Goal: Transaction & Acquisition: Purchase product/service

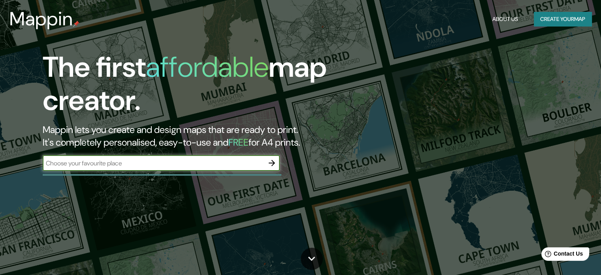
drag, startPoint x: 199, startPoint y: 158, endPoint x: 251, endPoint y: 161, distance: 52.7
click at [199, 159] on input "text" at bounding box center [153, 163] width 221 height 9
type input "c"
type input "[GEOGRAPHIC_DATA]"
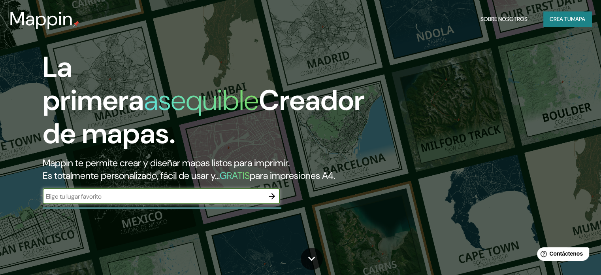
click at [204, 201] on input "text" at bounding box center [153, 196] width 221 height 9
type input "c"
type input "[GEOGRAPHIC_DATA]"
click at [271, 201] on icon "button" at bounding box center [271, 195] width 9 height 9
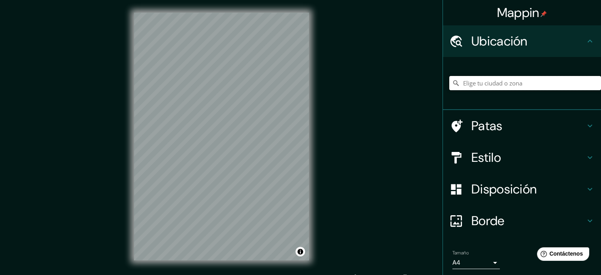
click at [520, 84] on input "Elige tu ciudad o zona" at bounding box center [525, 83] width 152 height 14
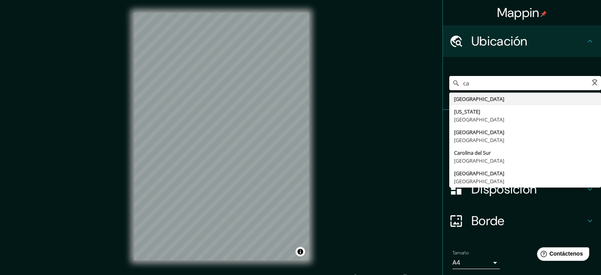
type input "c"
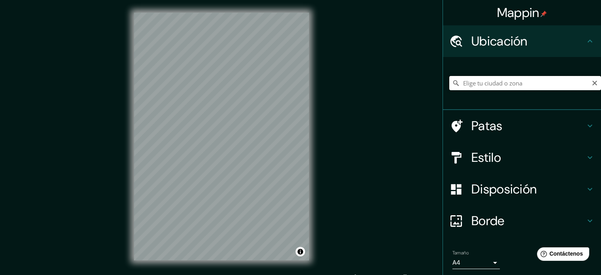
type input "c"
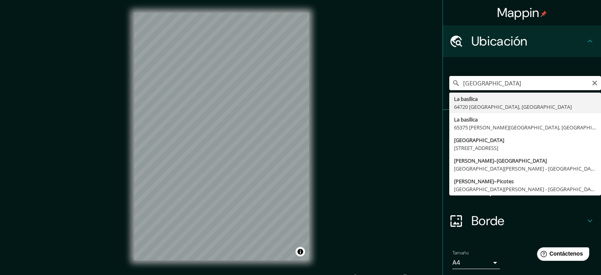
click at [547, 84] on input "[GEOGRAPHIC_DATA]" at bounding box center [525, 83] width 152 height 14
click at [304, 99] on div "Mappin Ubicación basilica de caacupe La basílica 64720 Michelstadt, Alemania La…" at bounding box center [300, 142] width 601 height 285
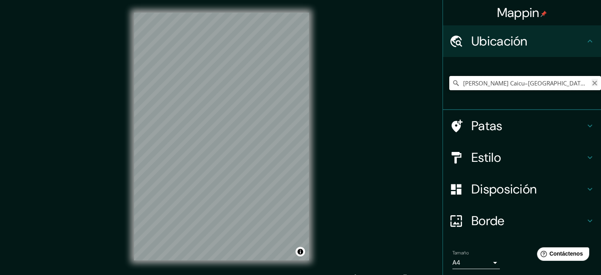
type input "Estrada Caicu–Mucunã, São José de Espinharas - Paraíba, 58723-000, Brasil"
click at [592, 80] on icon "Claro" at bounding box center [595, 83] width 6 height 6
click at [582, 83] on input "Elige tu ciudad o zona" at bounding box center [525, 83] width 152 height 14
type input "i"
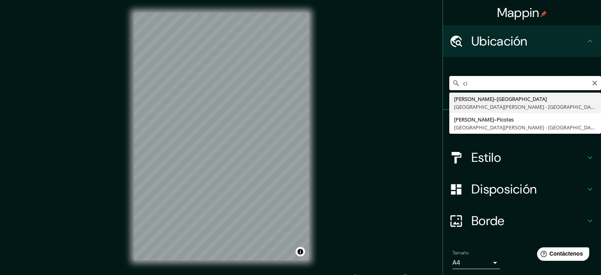
type input "c"
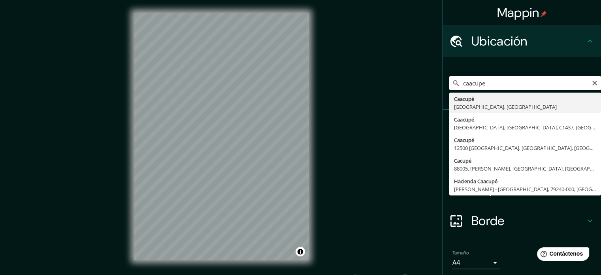
type input "Caacupé, Cordillera, Paraguay"
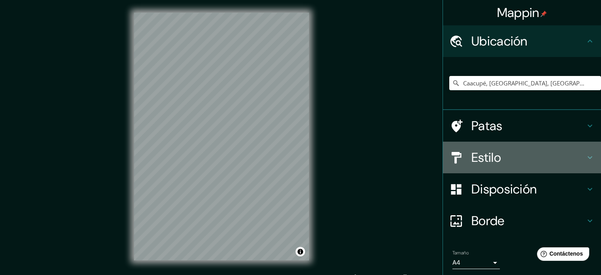
click at [576, 162] on h4 "Estilo" at bounding box center [529, 157] width 114 height 16
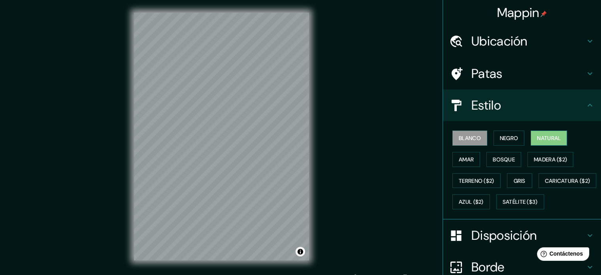
click at [537, 140] on font "Natural" at bounding box center [549, 137] width 24 height 7
click at [503, 206] on font "Satélite ($3)" at bounding box center [520, 201] width 35 height 7
click at [465, 138] on font "Blanco" at bounding box center [470, 137] width 22 height 7
click at [463, 158] on font "Amar" at bounding box center [466, 159] width 15 height 7
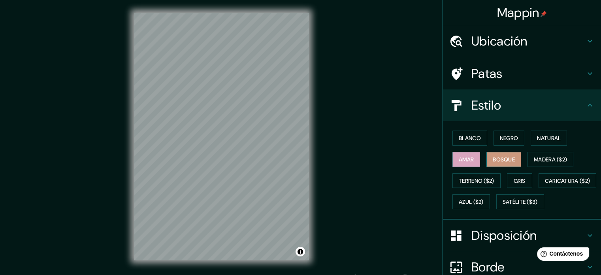
click at [500, 155] on font "Bosque" at bounding box center [504, 159] width 22 height 10
click at [517, 137] on button "Negro" at bounding box center [509, 137] width 31 height 15
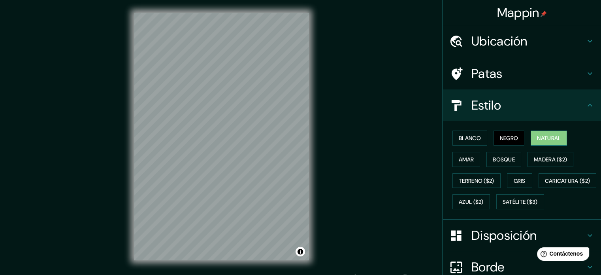
click at [551, 137] on font "Natural" at bounding box center [549, 137] width 24 height 7
click at [502, 134] on font "Negro" at bounding box center [509, 137] width 19 height 7
click at [512, 160] on button "Bosque" at bounding box center [504, 159] width 35 height 15
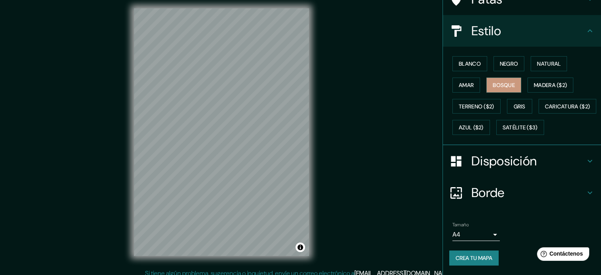
scroll to position [10, 0]
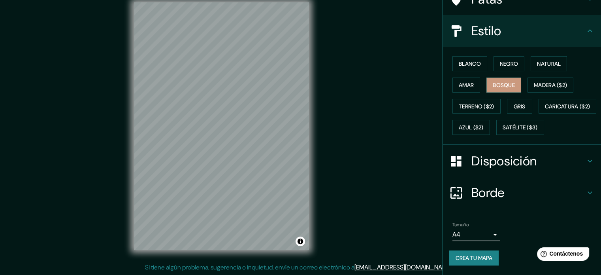
click at [569, 162] on h4 "Disposición" at bounding box center [529, 161] width 114 height 16
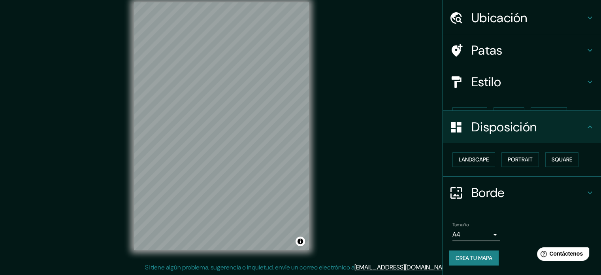
scroll to position [9, 0]
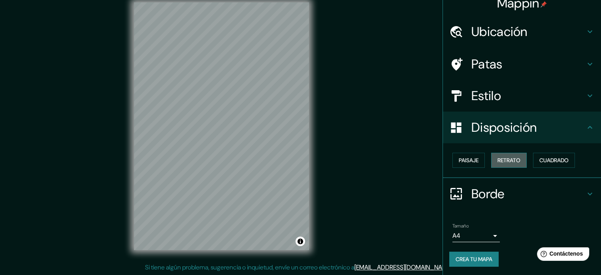
click at [506, 159] on font "Retrato" at bounding box center [509, 160] width 23 height 7
click at [542, 158] on font "Cuadrado" at bounding box center [554, 160] width 29 height 7
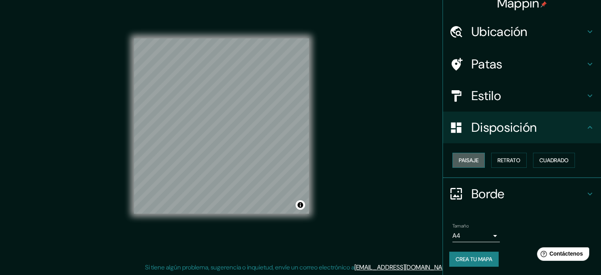
click at [470, 163] on font "Paisaje" at bounding box center [469, 160] width 20 height 7
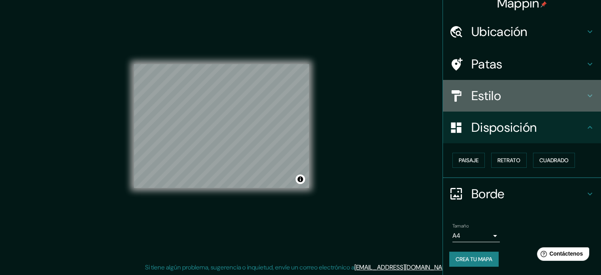
click at [526, 92] on h4 "Estilo" at bounding box center [529, 96] width 114 height 16
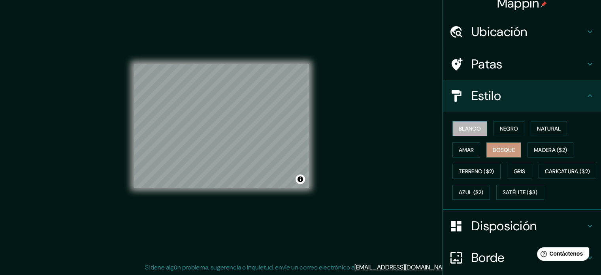
click at [459, 127] on font "Blanco" at bounding box center [470, 128] width 22 height 7
click at [506, 125] on font "Negro" at bounding box center [509, 128] width 19 height 7
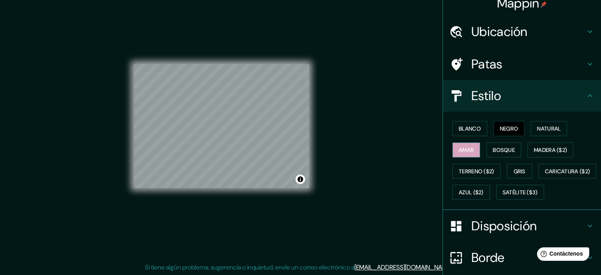
click at [459, 147] on font "Amar" at bounding box center [466, 149] width 15 height 7
click at [493, 145] on font "Bosque" at bounding box center [504, 150] width 22 height 10
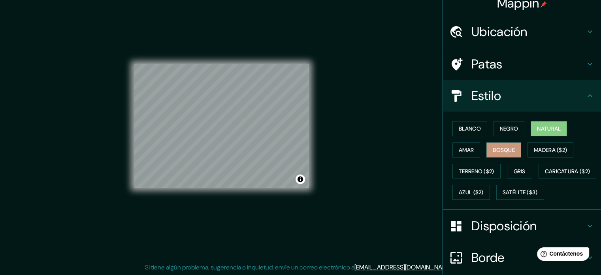
click at [538, 130] on font "Natural" at bounding box center [549, 128] width 24 height 7
click at [516, 170] on font "Gris" at bounding box center [520, 171] width 12 height 7
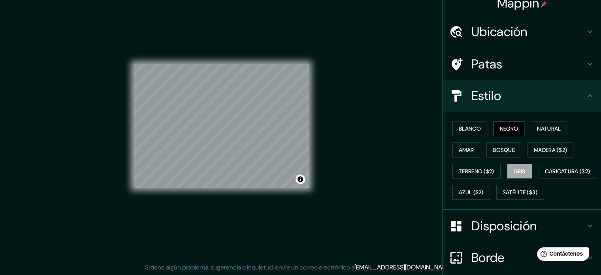
click at [503, 125] on font "Negro" at bounding box center [509, 128] width 19 height 7
click at [467, 127] on font "Blanco" at bounding box center [470, 128] width 22 height 7
click at [500, 127] on font "Negro" at bounding box center [509, 128] width 19 height 7
click at [476, 129] on button "Blanco" at bounding box center [470, 128] width 35 height 15
click at [515, 129] on button "Negro" at bounding box center [509, 128] width 31 height 15
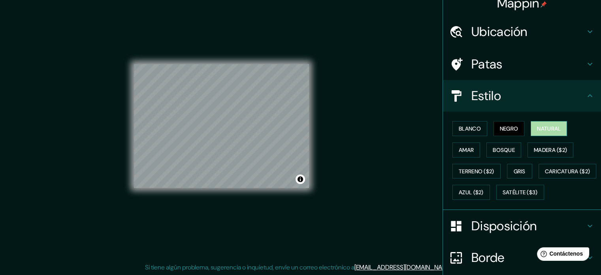
click at [543, 131] on font "Natural" at bounding box center [549, 128] width 24 height 7
click at [465, 147] on font "Amar" at bounding box center [466, 149] width 15 height 7
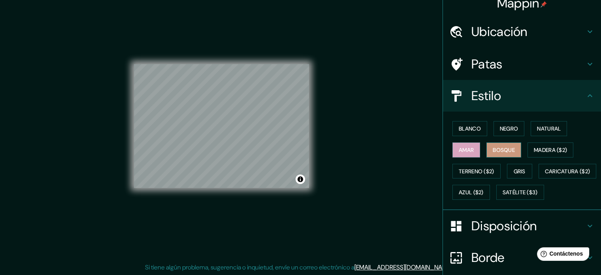
click at [498, 150] on font "Bosque" at bounding box center [504, 149] width 22 height 7
click at [537, 153] on font "Madera ($2)" at bounding box center [550, 149] width 33 height 7
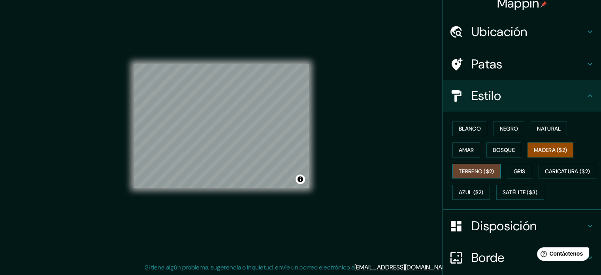
click at [477, 170] on font "Terreno ($2)" at bounding box center [477, 171] width 36 height 7
click at [523, 172] on button "Gris" at bounding box center [519, 171] width 25 height 15
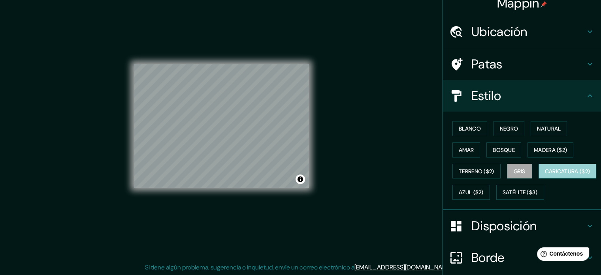
click at [545, 175] on font "Caricatura ($2)" at bounding box center [567, 171] width 45 height 7
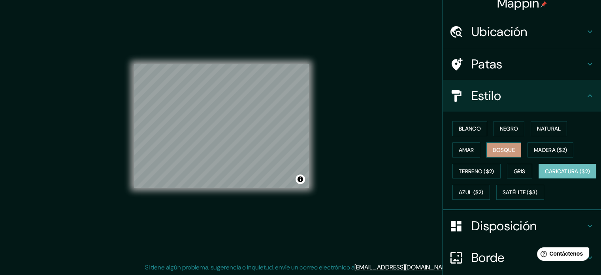
click at [503, 152] on font "Bosque" at bounding box center [504, 149] width 22 height 7
click at [478, 168] on font "Terreno ($2)" at bounding box center [477, 171] width 36 height 7
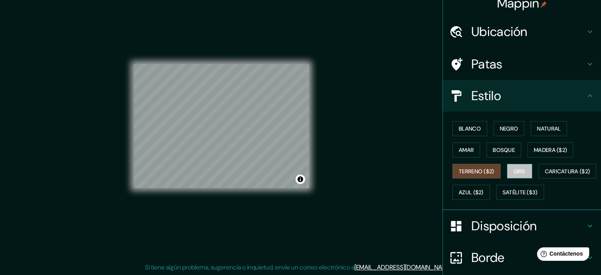
click at [519, 175] on font "Gris" at bounding box center [520, 171] width 12 height 10
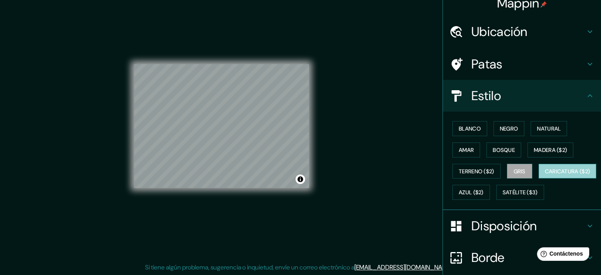
click at [545, 175] on font "Caricatura ($2)" at bounding box center [567, 171] width 45 height 7
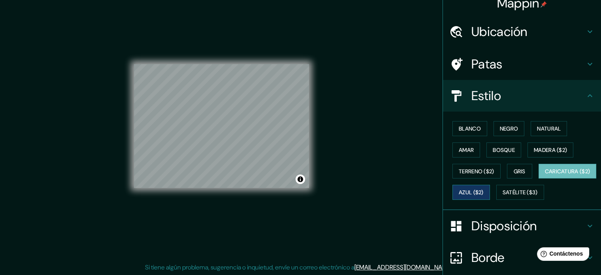
click at [484, 192] on font "Azul ($2)" at bounding box center [471, 192] width 25 height 7
click at [545, 175] on font "Caricatura ($2)" at bounding box center [567, 171] width 45 height 7
click at [503, 196] on font "Satélite ($3)" at bounding box center [520, 192] width 35 height 7
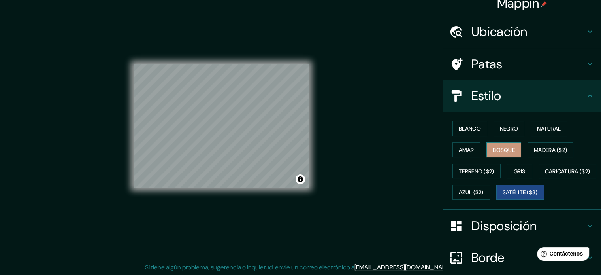
click at [504, 152] on font "Bosque" at bounding box center [504, 149] width 22 height 7
click at [464, 143] on button "Amar" at bounding box center [467, 149] width 28 height 15
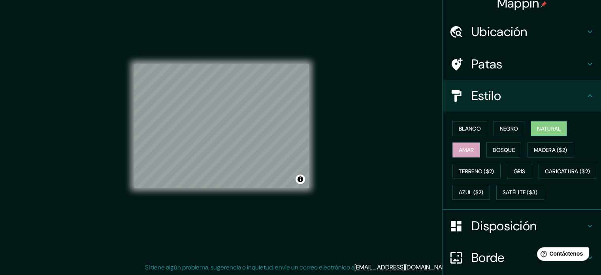
click at [547, 127] on font "Natural" at bounding box center [549, 128] width 24 height 7
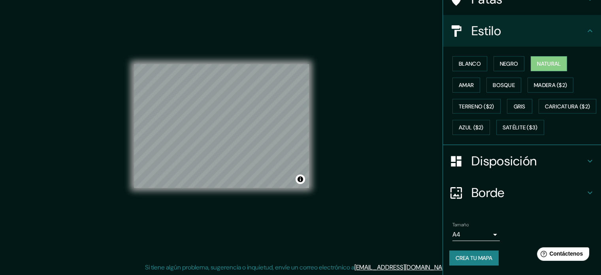
scroll to position [93, 0]
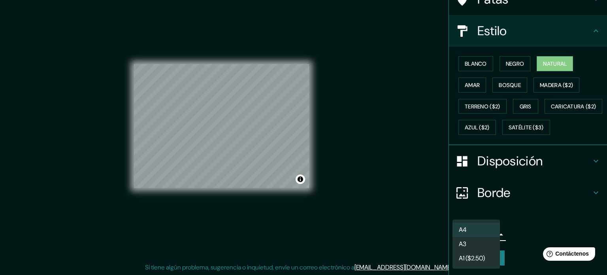
click at [485, 234] on body "Mappin Ubicación Caacupé, Cordillera, Paraguay Patas Estilo Blanco Negro Natura…" at bounding box center [303, 127] width 607 height 275
click at [484, 242] on li "A3" at bounding box center [476, 244] width 47 height 15
type input "a4"
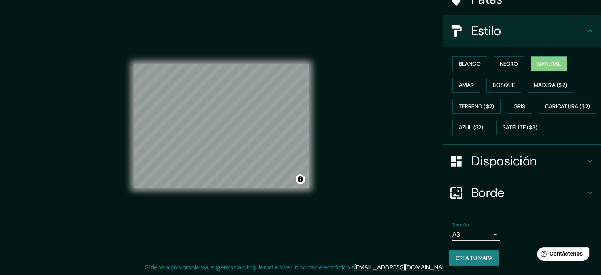
click at [486, 257] on font "Crea tu mapa" at bounding box center [474, 257] width 37 height 7
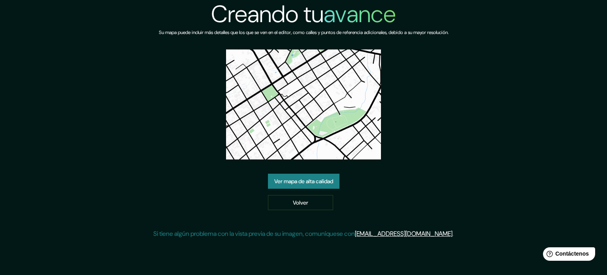
click at [340, 116] on img at bounding box center [303, 104] width 155 height 110
click at [311, 187] on link "Ver mapa de alta calidad" at bounding box center [304, 181] width 72 height 15
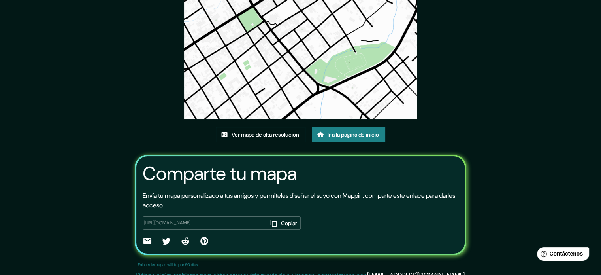
scroll to position [89, 0]
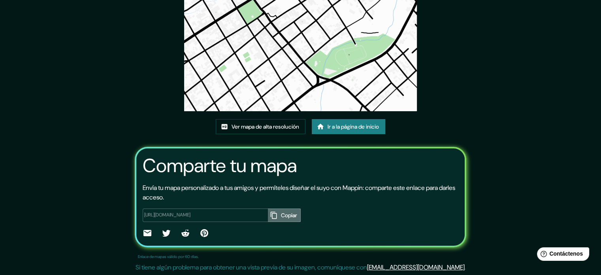
click at [268, 209] on button "Copiar" at bounding box center [284, 214] width 33 height 13
click at [302, 129] on link "Ver mapa de alta resolución" at bounding box center [261, 126] width 90 height 15
